Goal: Task Accomplishment & Management: Manage account settings

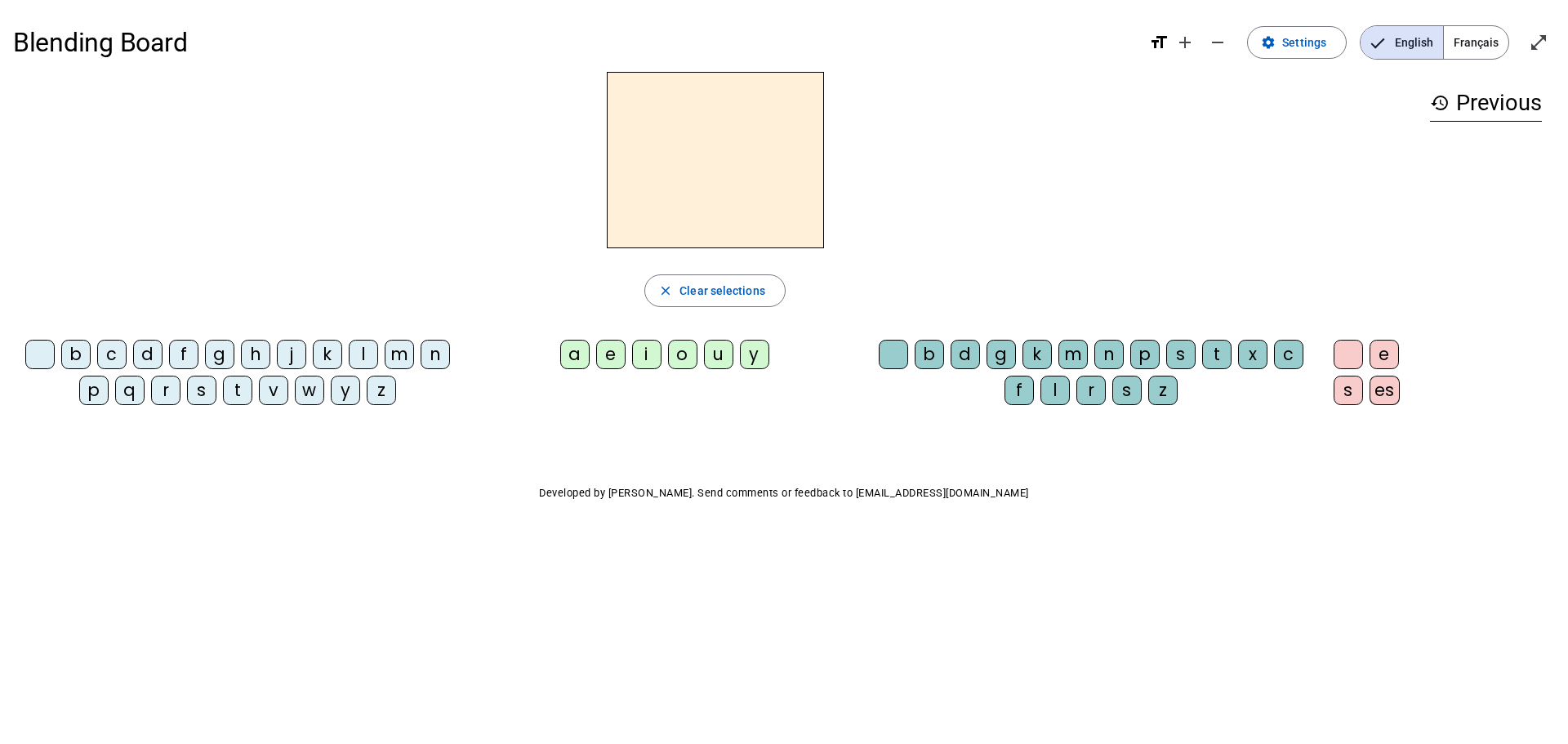
click at [1467, 41] on span "Français" at bounding box center [1476, 41] width 64 height 32
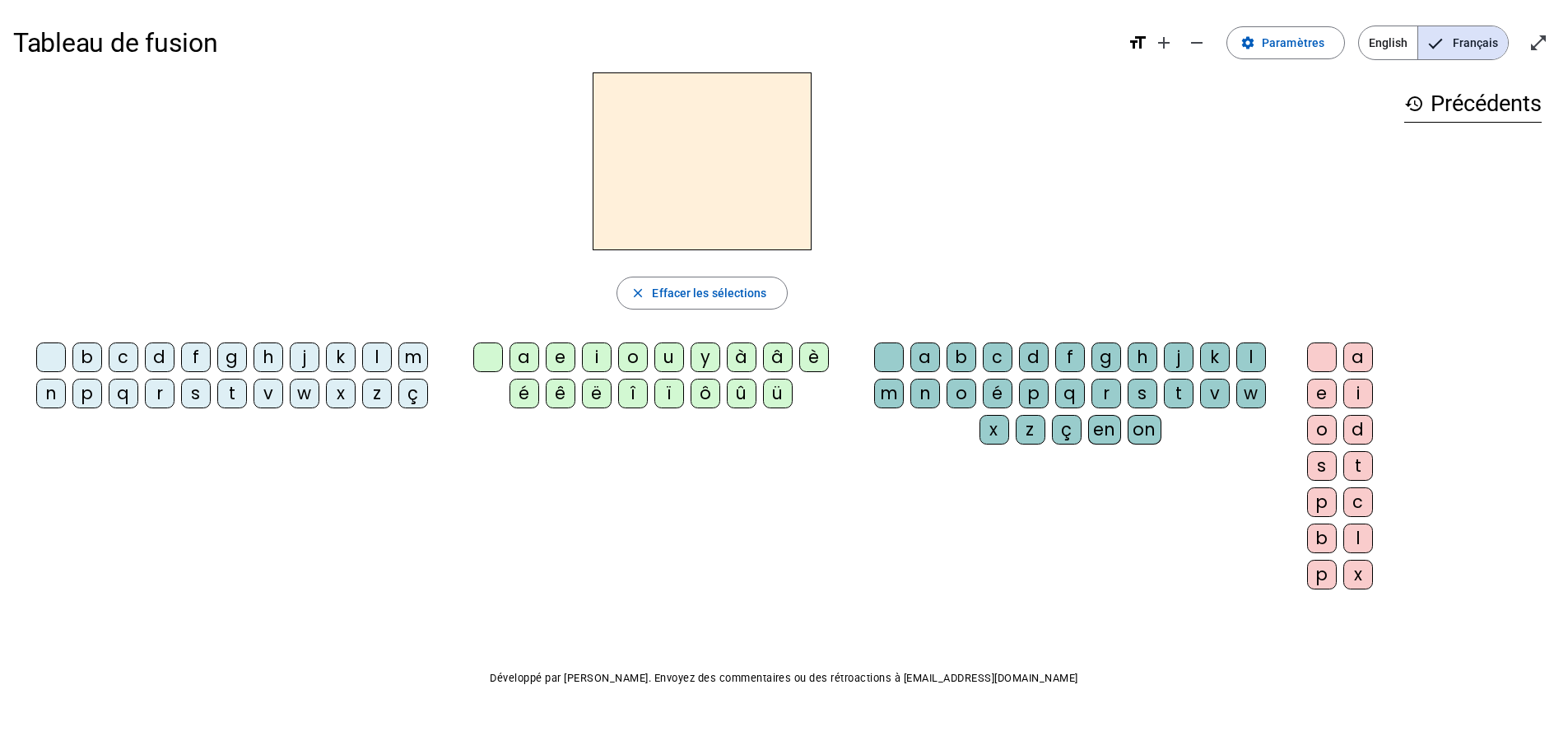
click at [564, 355] on div "e" at bounding box center [561, 357] width 30 height 30
click at [200, 392] on div "s" at bounding box center [196, 394] width 30 height 30
click at [223, 393] on div "t" at bounding box center [232, 394] width 30 height 30
click at [1288, 40] on span "Paramètres" at bounding box center [1292, 42] width 62 height 19
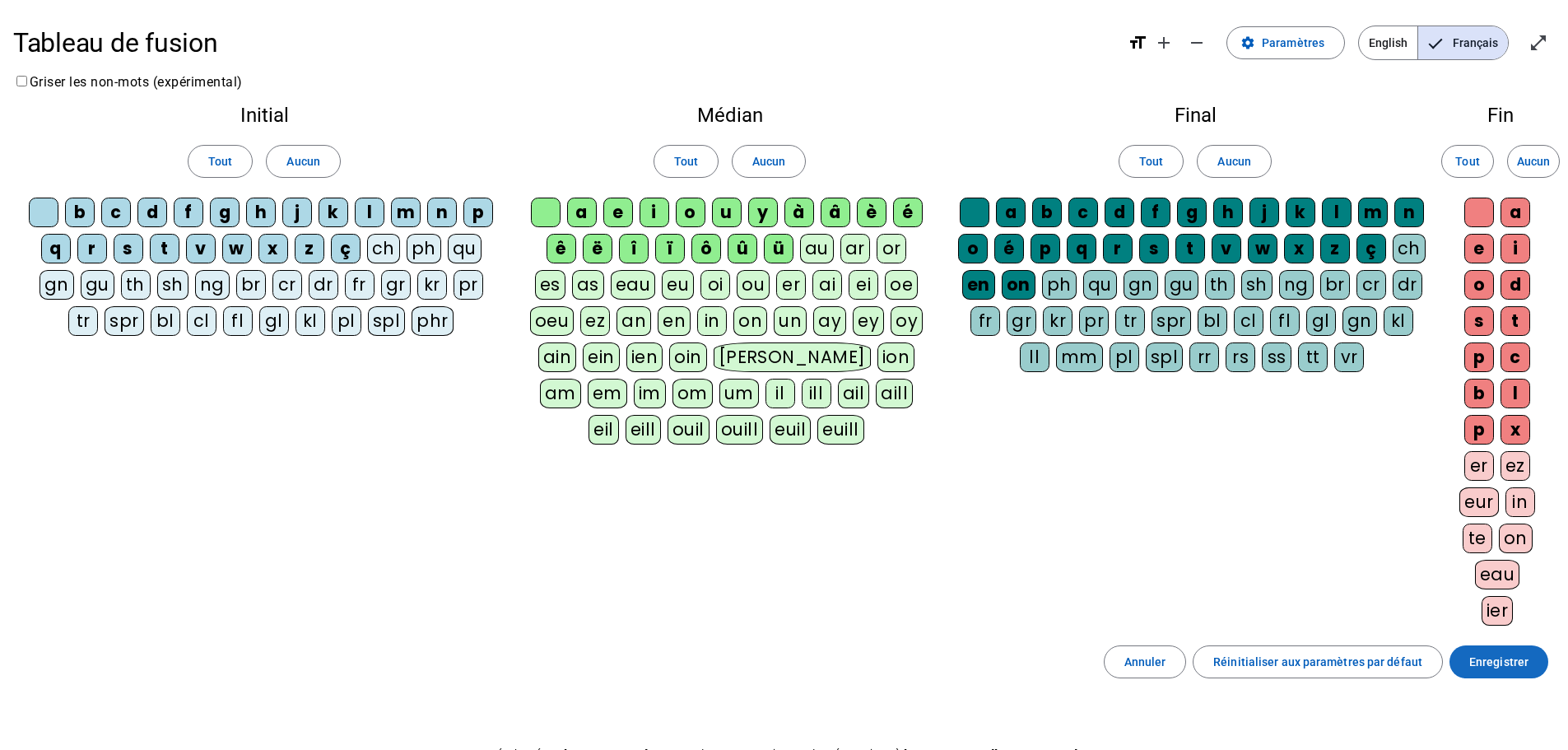
click at [1491, 665] on span "Enregistrer" at bounding box center [1498, 661] width 59 height 19
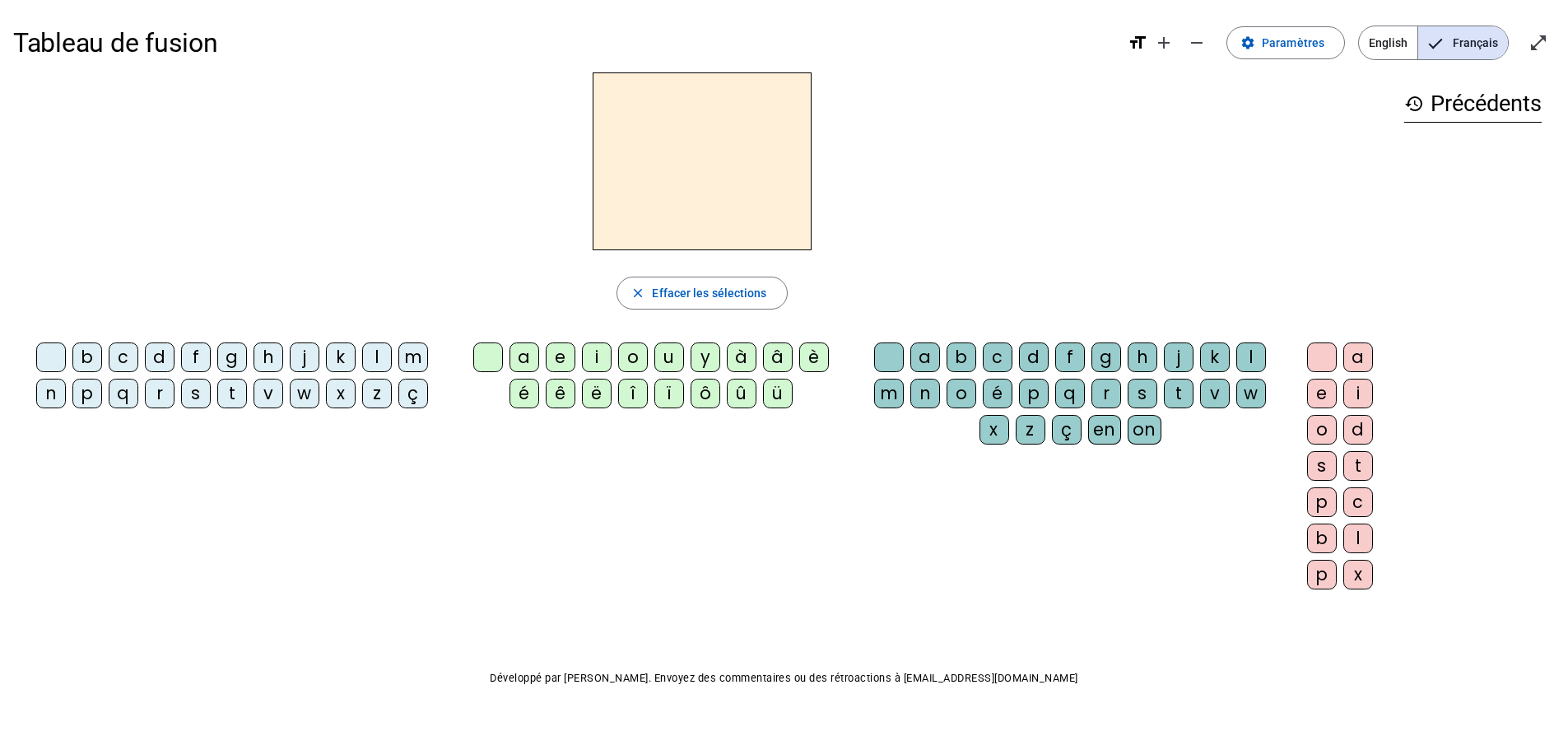
click at [558, 354] on div "e" at bounding box center [561, 357] width 30 height 30
click at [1134, 388] on div "s" at bounding box center [1143, 394] width 30 height 30
click at [1166, 392] on div "t" at bounding box center [1179, 394] width 30 height 30
click at [1135, 392] on div "s" at bounding box center [1143, 394] width 30 height 30
click at [1352, 465] on div "t" at bounding box center [1358, 466] width 30 height 30
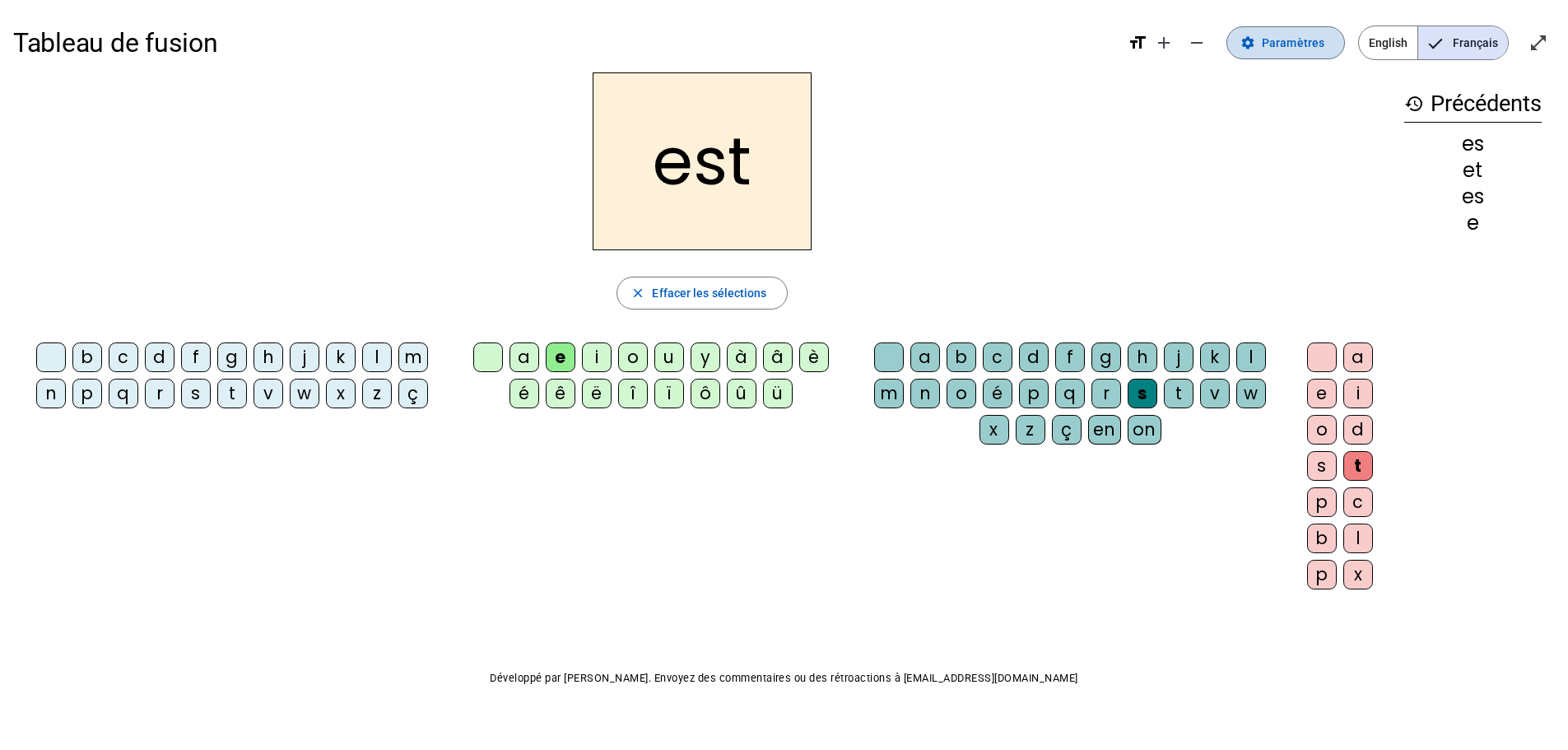
click at [1304, 49] on span "Paramètres" at bounding box center [1292, 42] width 62 height 19
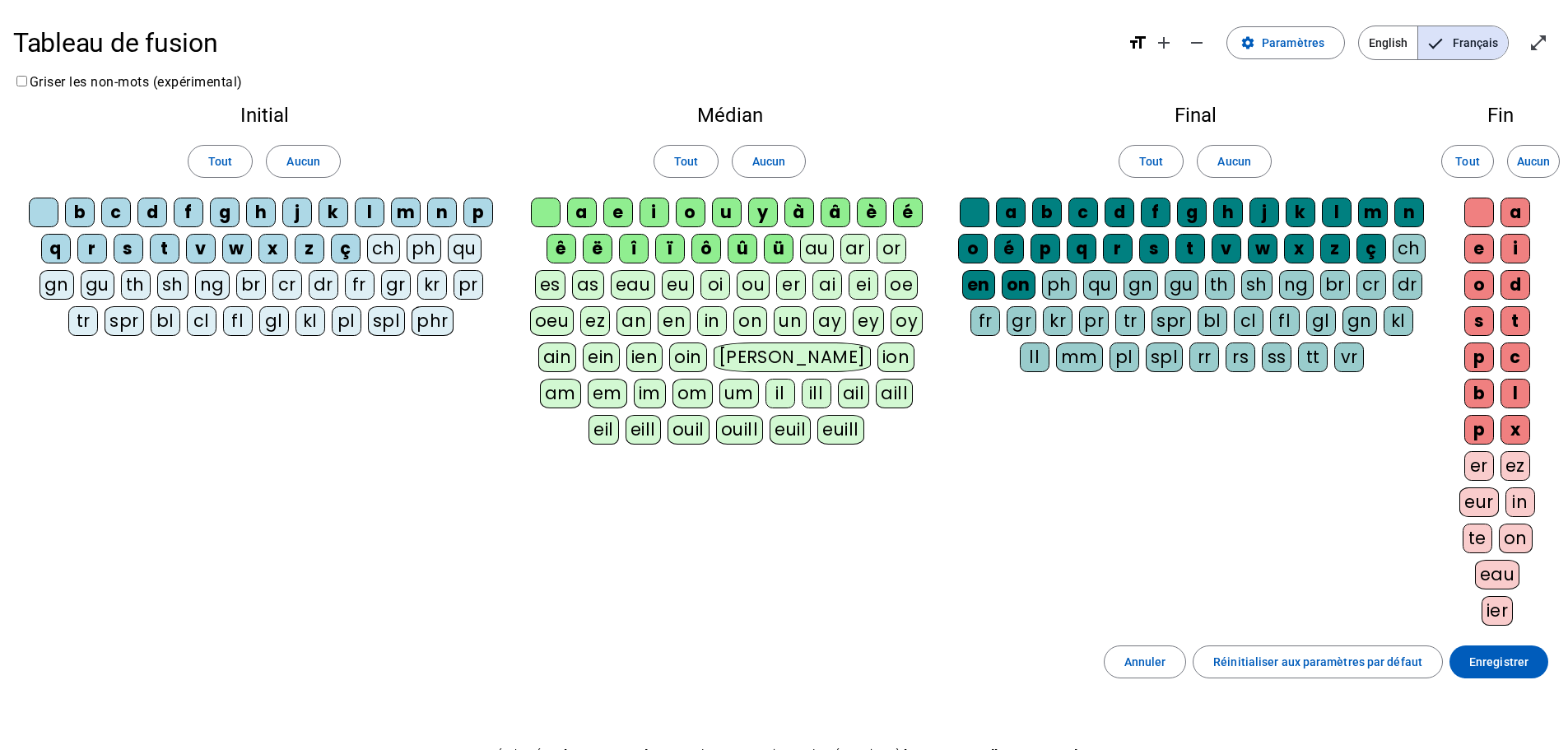
click at [543, 84] on div "Tableau de fusion format_size add remove settings Paramètres English Français o…" at bounding box center [784, 425] width 1568 height 851
click at [1497, 662] on span "Enregistrer" at bounding box center [1498, 661] width 59 height 19
